Goal: Task Accomplishment & Management: Manage account settings

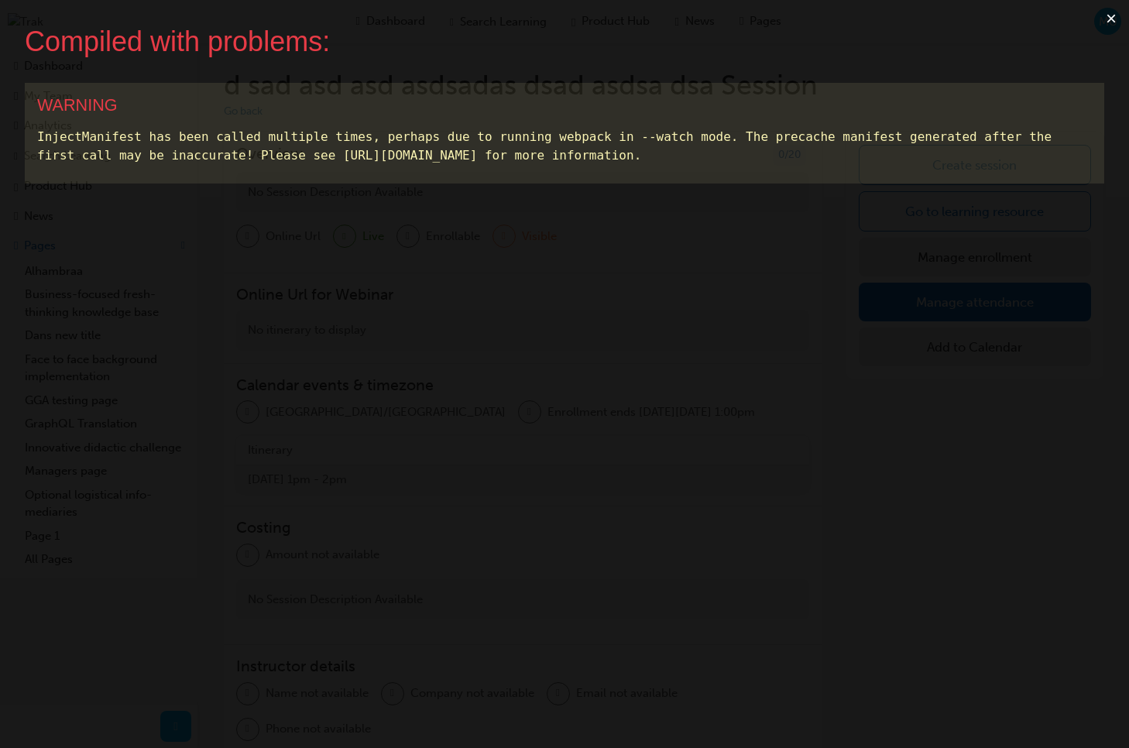
click at [1108, 18] on button "×" at bounding box center [1111, 18] width 36 height 37
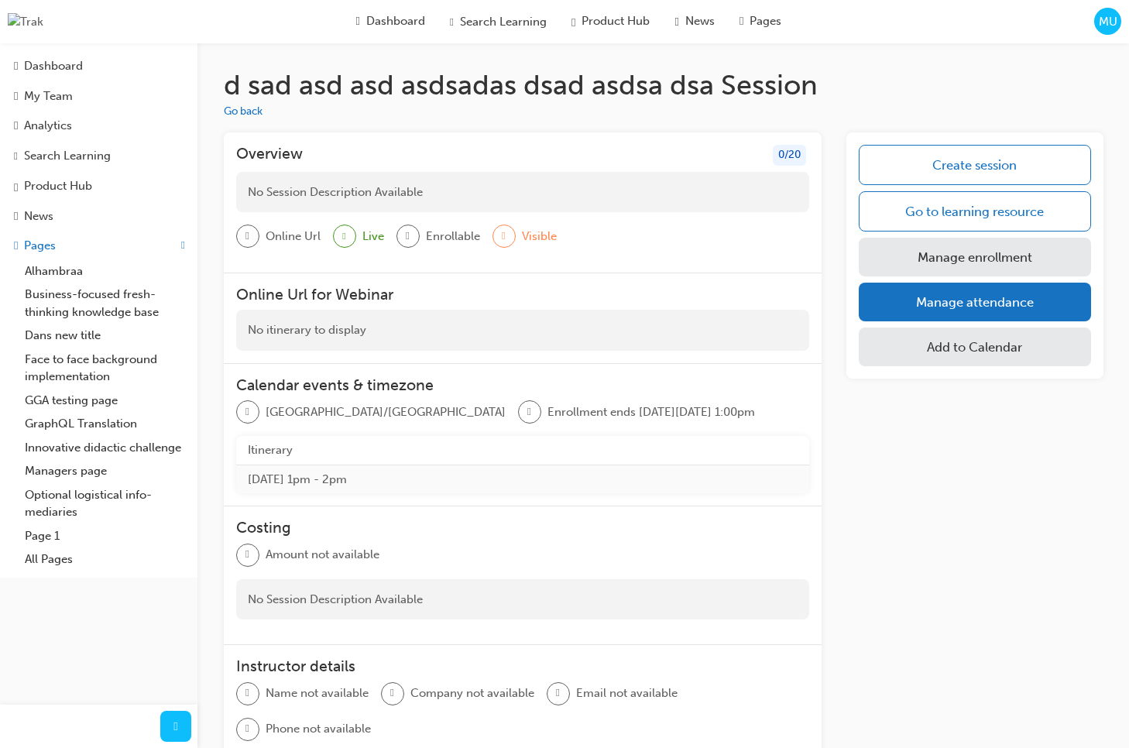
click at [1102, 25] on span "MU" at bounding box center [1107, 22] width 19 height 18
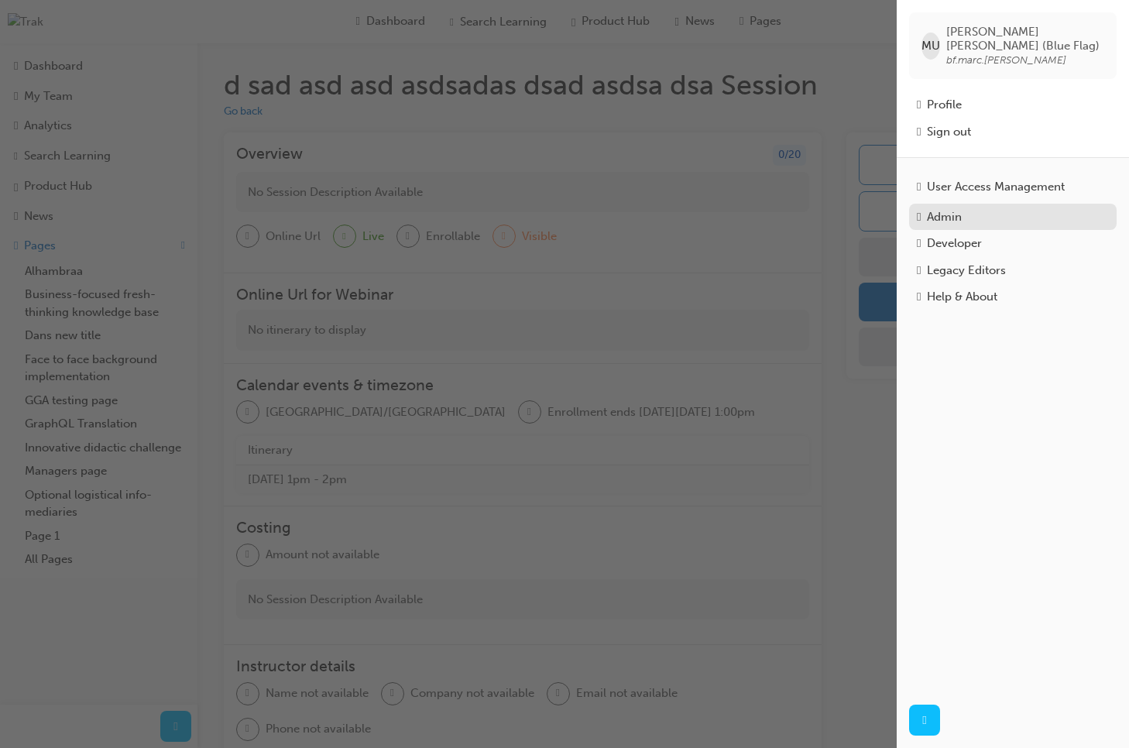
click at [957, 208] on div "Admin" at bounding box center [944, 217] width 35 height 18
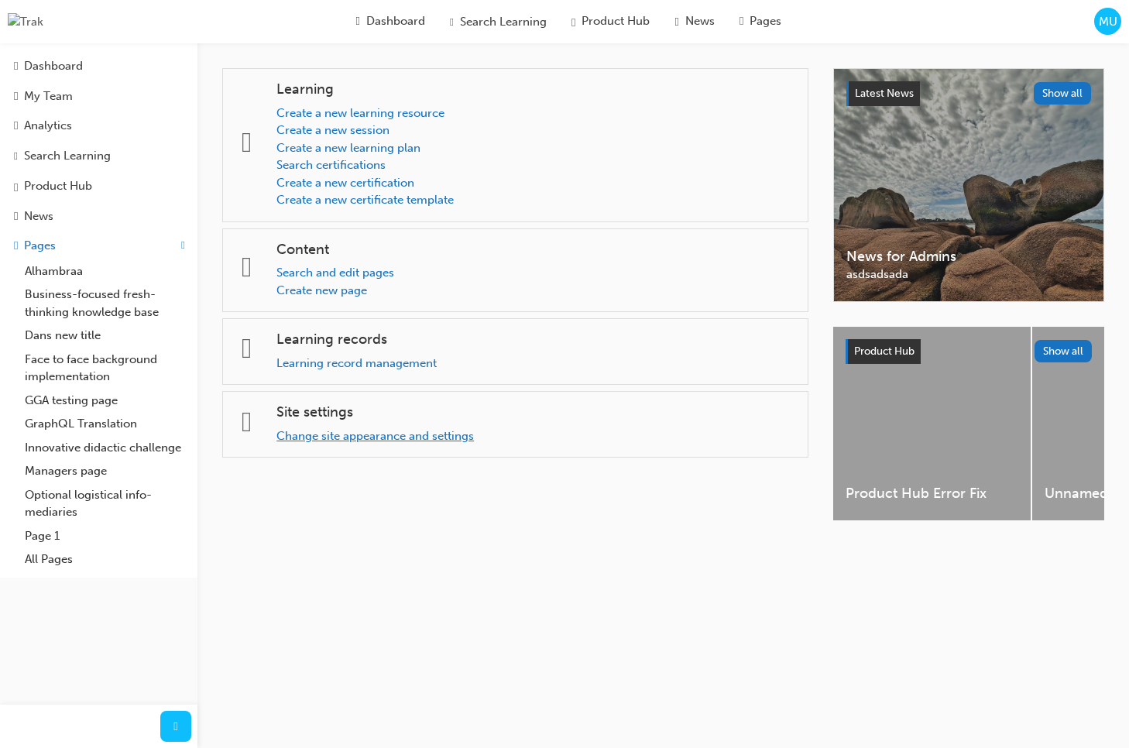
click at [365, 430] on link "Change site appearance and settings" at bounding box center [374, 436] width 197 height 14
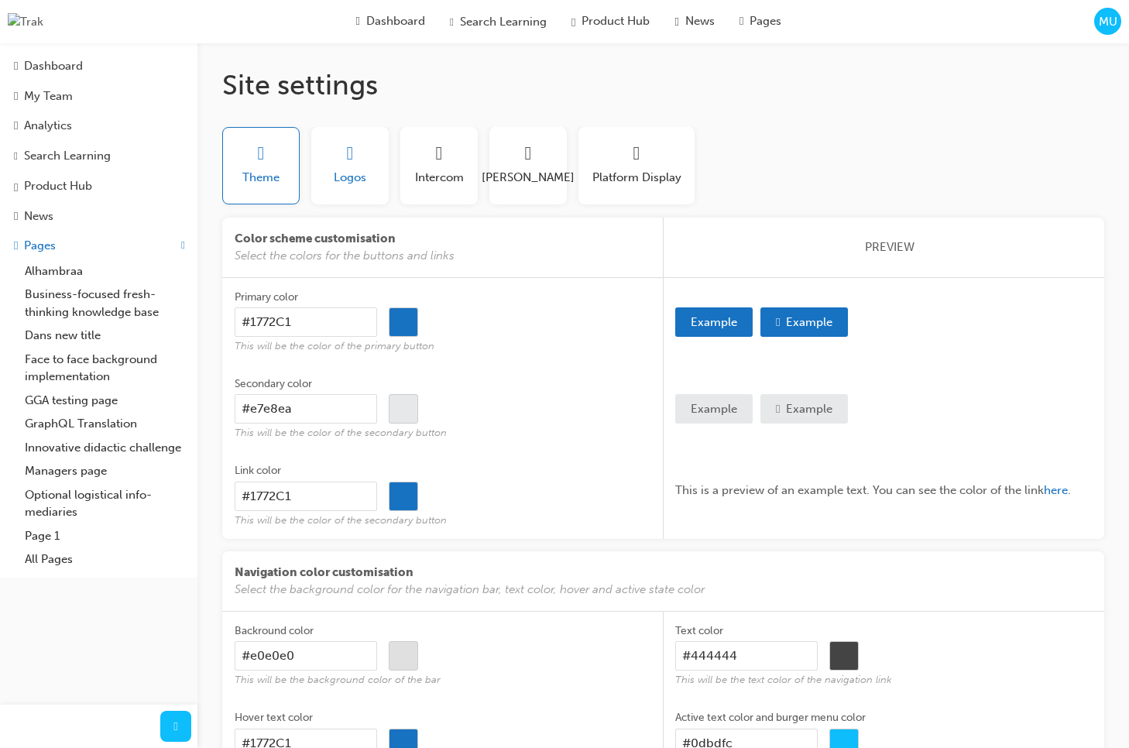
click at [349, 163] on span "sitesettings_logos-icon" at bounding box center [350, 154] width 7 height 18
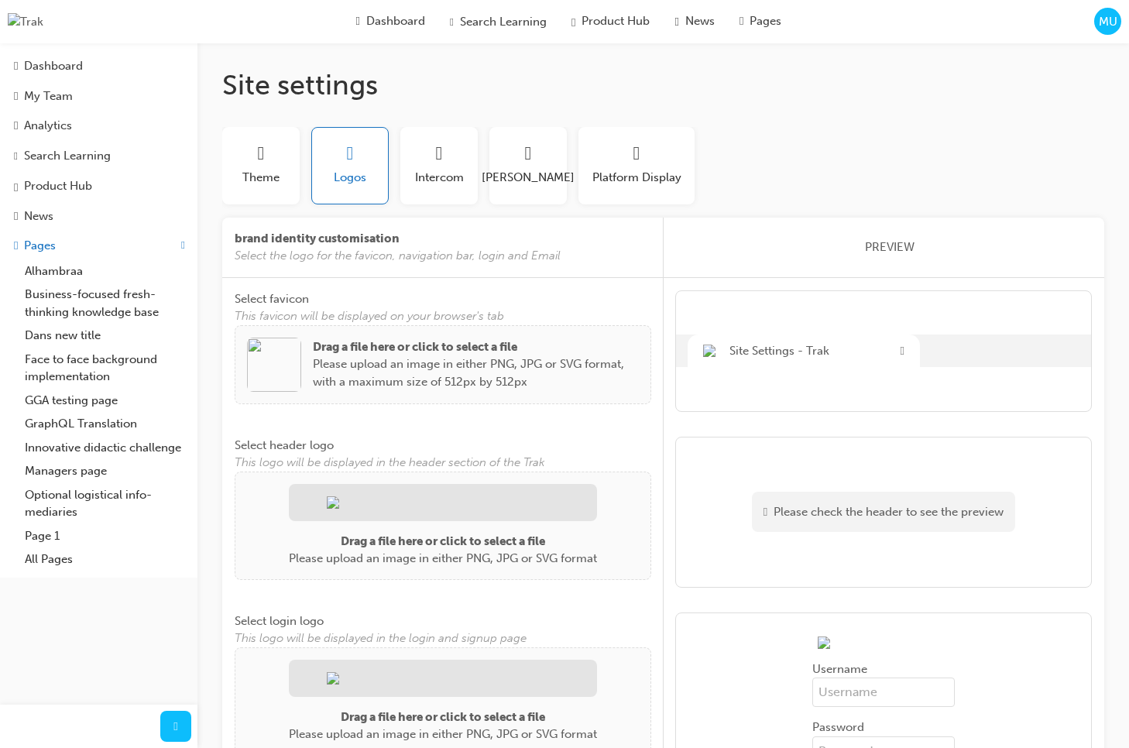
click at [885, 248] on span "PREVIEW" at bounding box center [890, 247] width 50 height 18
click at [794, 354] on span "Site Settings - Trak" at bounding box center [779, 351] width 100 height 18
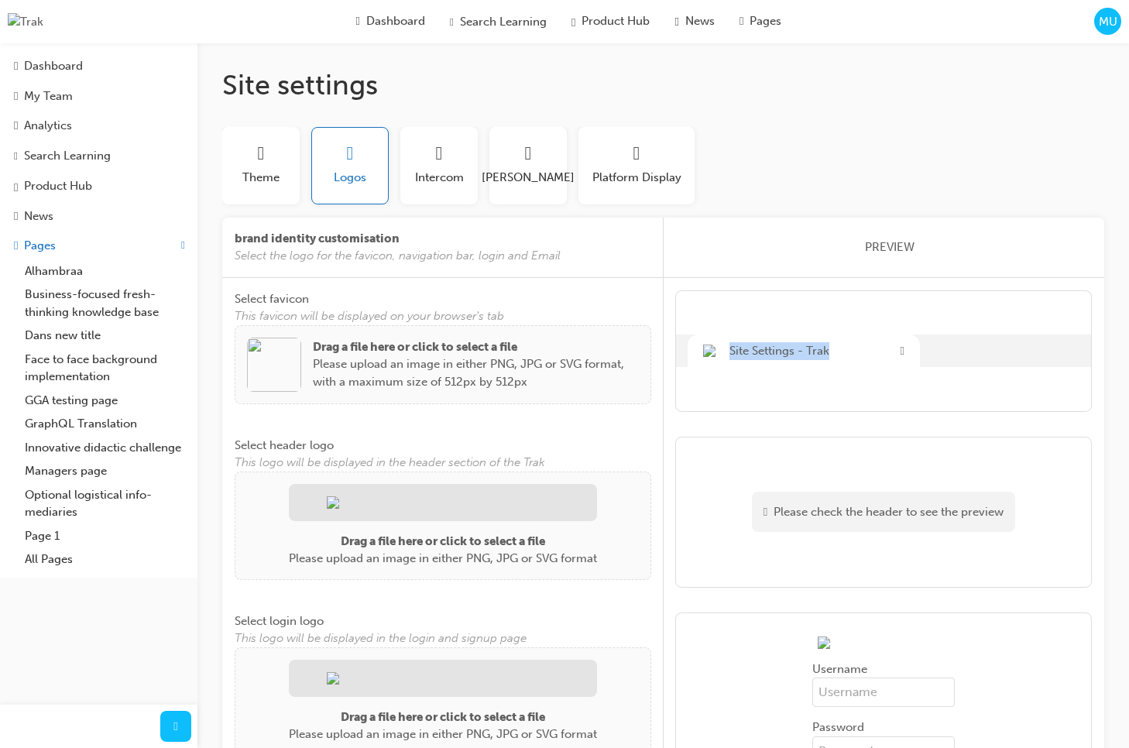
click at [794, 354] on span "Site Settings - Trak" at bounding box center [779, 351] width 100 height 18
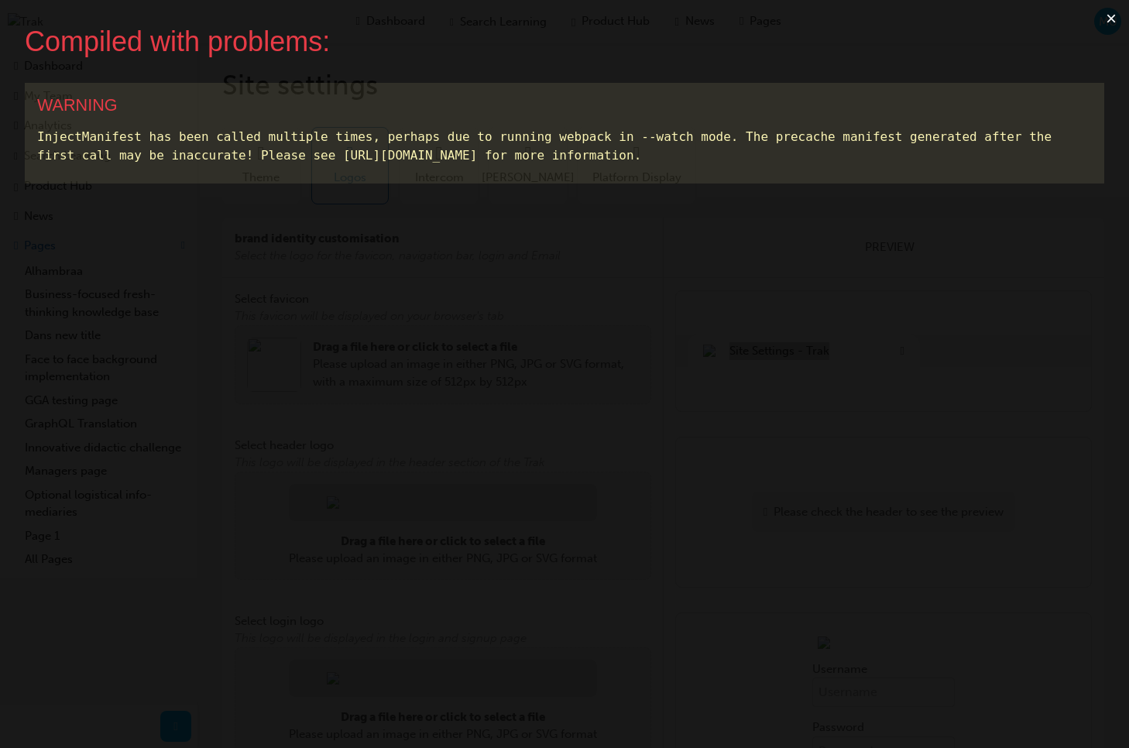
click at [1108, 15] on button "×" at bounding box center [1111, 18] width 36 height 37
